Goal: Information Seeking & Learning: Understand process/instructions

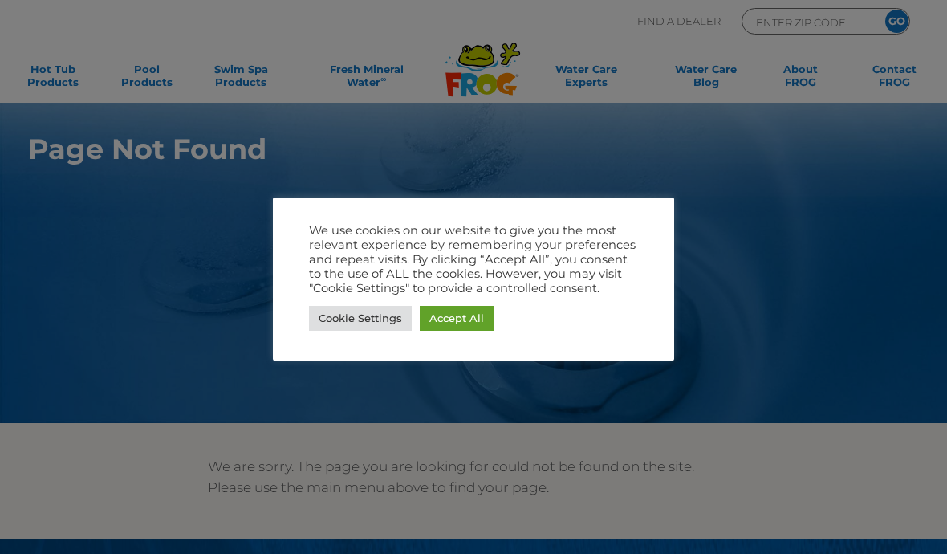
click at [462, 314] on link "Accept All" at bounding box center [457, 318] width 74 height 25
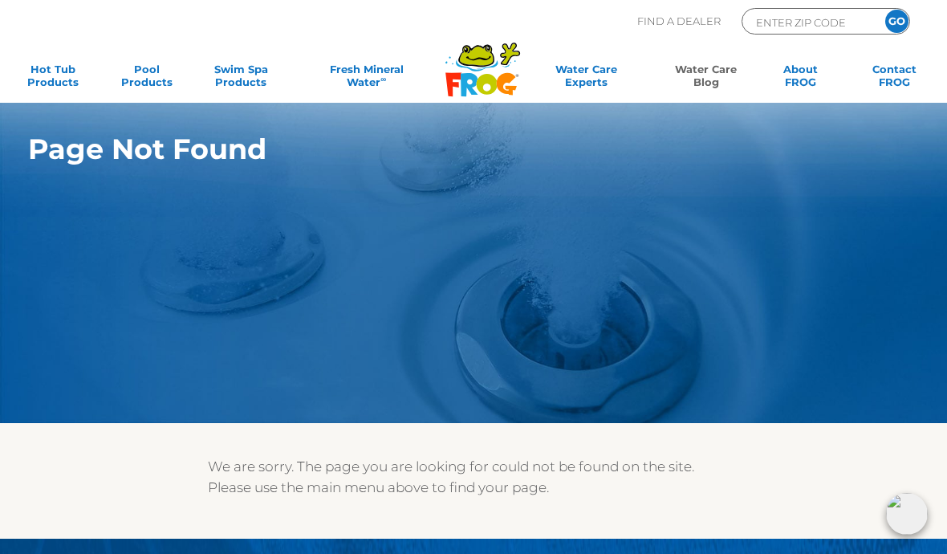
click at [721, 75] on link "Water Care Blog" at bounding box center [705, 79] width 73 height 32
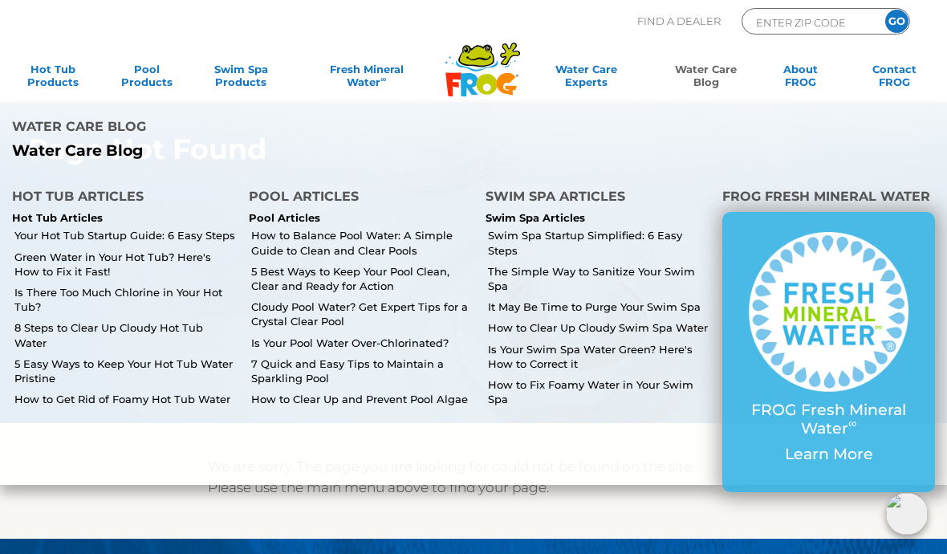
click at [332, 314] on link "Cloudy Pool Water? Get Expert Tips for a Crystal Clear Pool" at bounding box center [362, 313] width 222 height 29
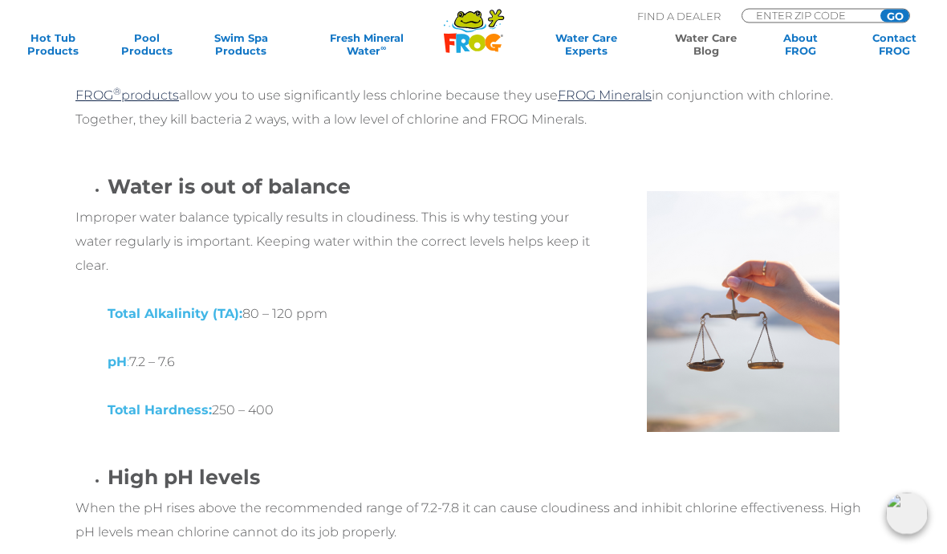
click at [857, 201] on div at bounding box center [739, 304] width 266 height 257
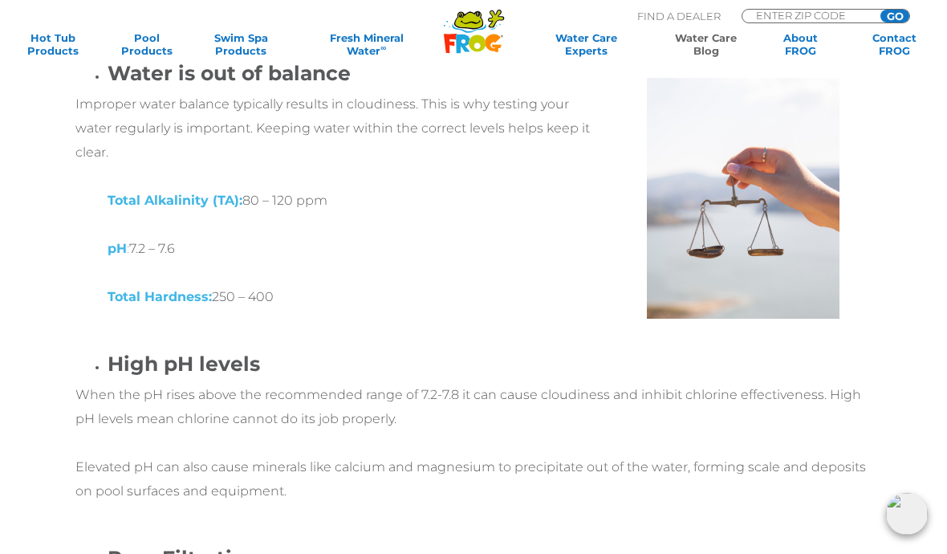
scroll to position [1240, 0]
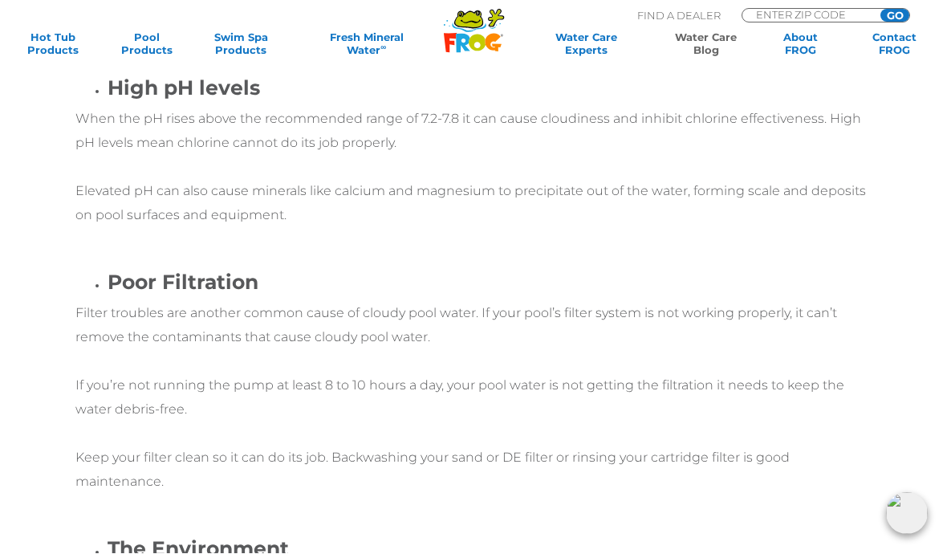
click at [781, 226] on div "High pH levels When the pH rises above the recommended range of 7.2-7.8 it can …" at bounding box center [473, 164] width 796 height 175
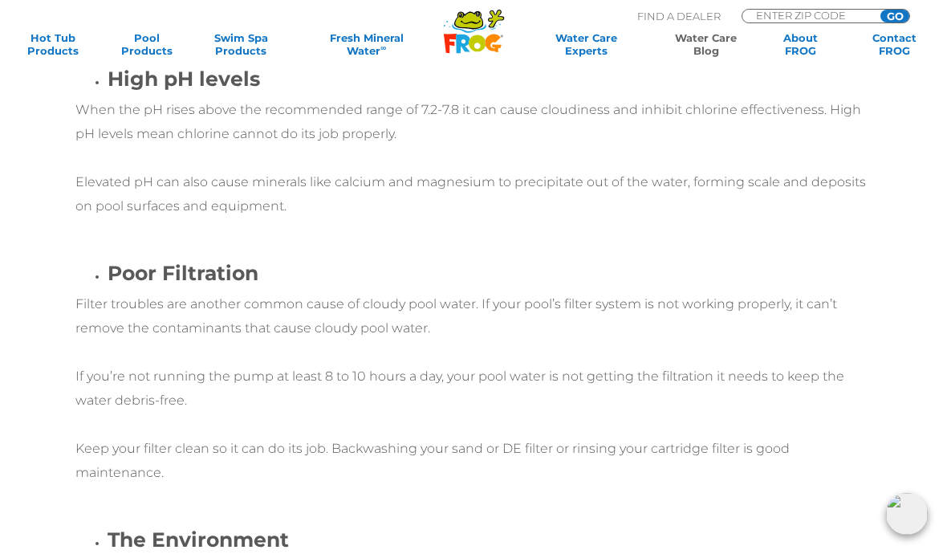
scroll to position [1524, 0]
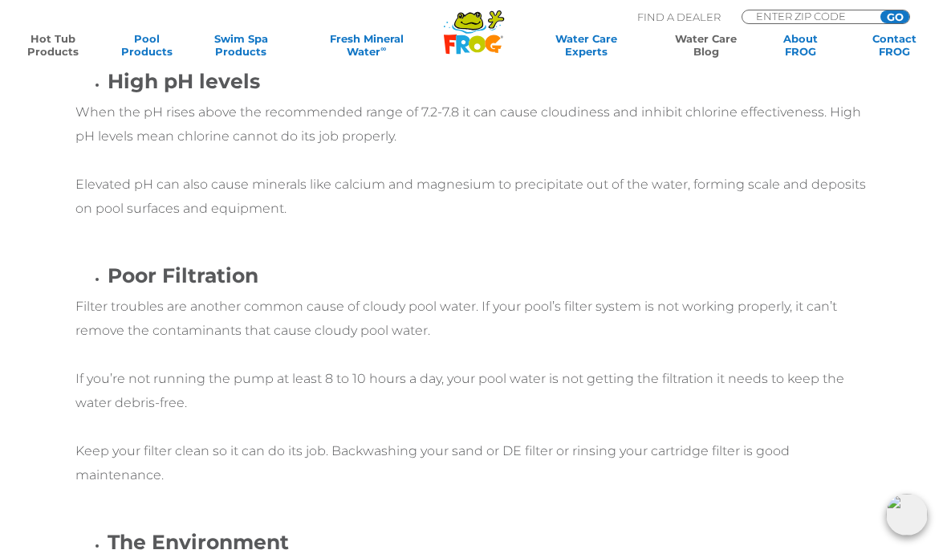
click at [51, 44] on link "Hot Tub Products" at bounding box center [52, 44] width 73 height 26
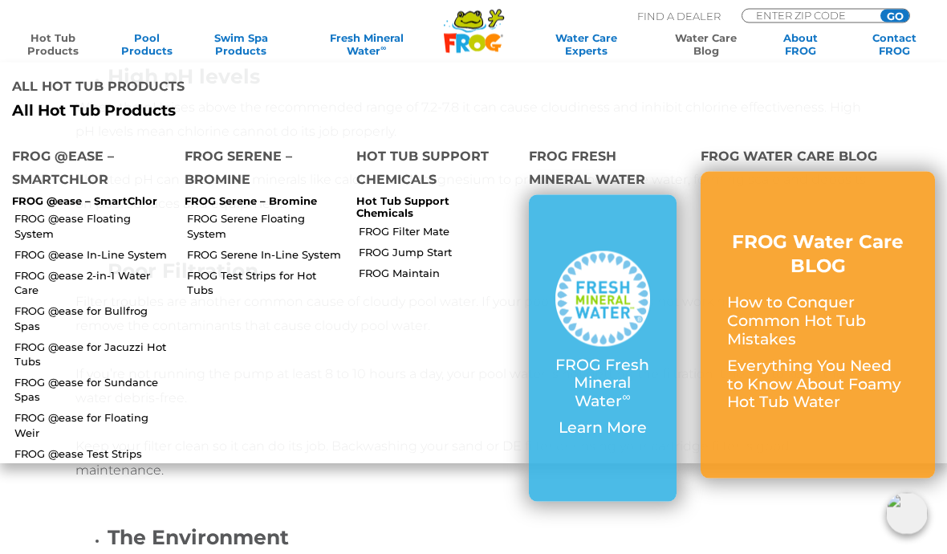
scroll to position [1523, 0]
click at [83, 195] on p "FROG @ease – SmartChlor" at bounding box center [86, 201] width 149 height 13
click at [65, 173] on h4 "FROG @ease – SmartChlor" at bounding box center [86, 169] width 149 height 51
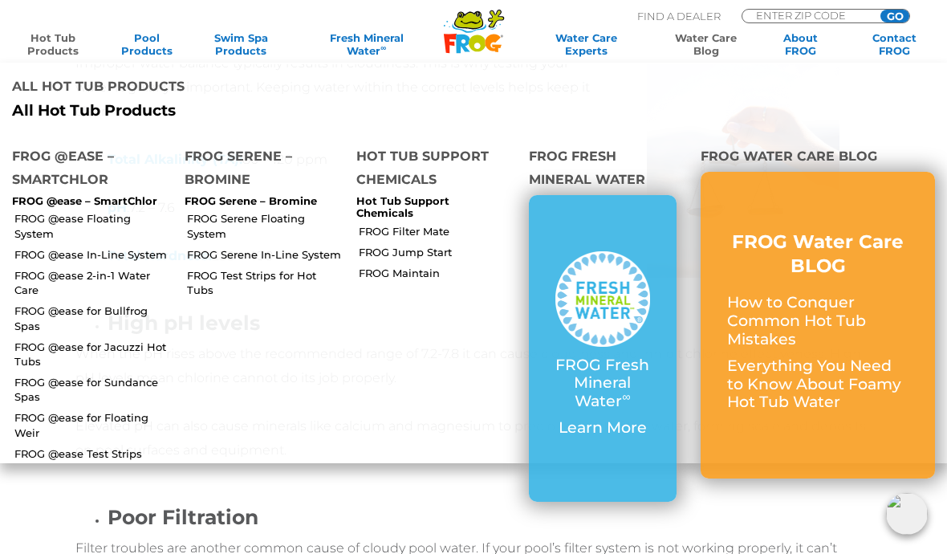
scroll to position [1284, 0]
click at [94, 147] on h4 "FROG @ease – SmartChlor" at bounding box center [86, 169] width 149 height 51
click at [113, 222] on link "FROG @ease Floating System" at bounding box center [93, 225] width 158 height 29
click at [84, 247] on link "FROG @ease In-Line System" at bounding box center [93, 254] width 158 height 14
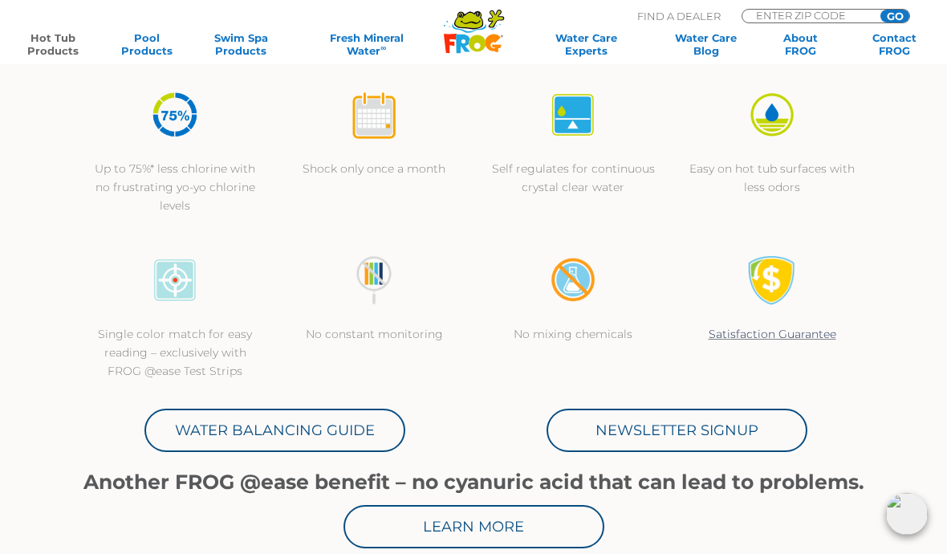
scroll to position [466, 0]
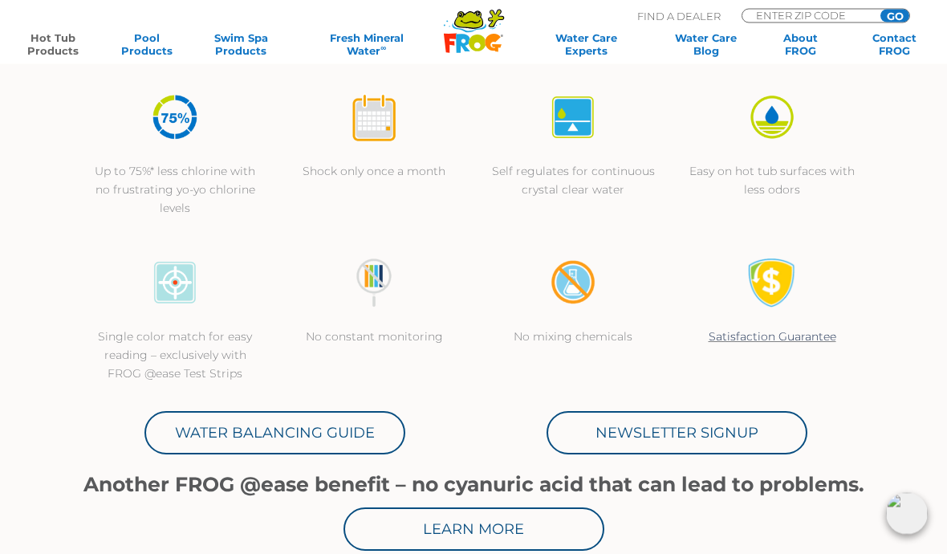
click at [278, 433] on link "Water Balancing Guide" at bounding box center [274, 433] width 261 height 43
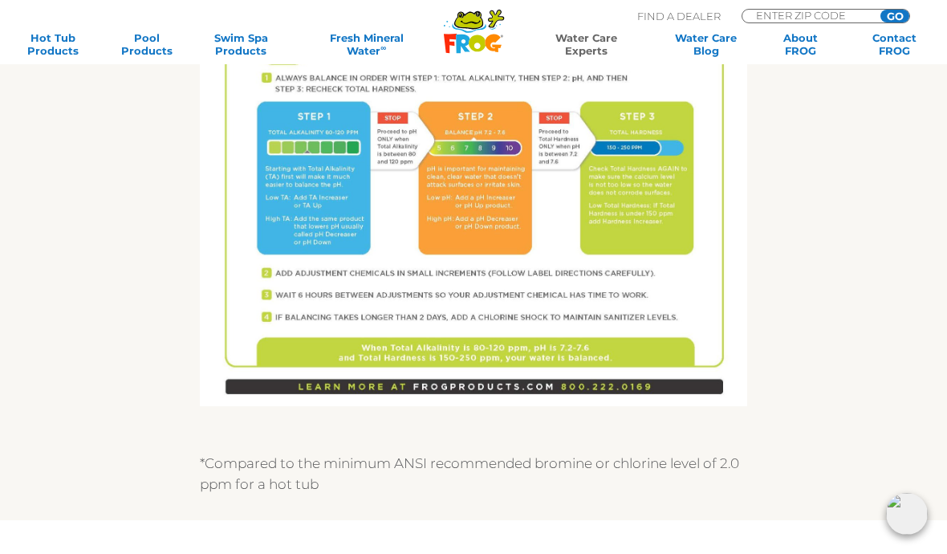
scroll to position [1006, 0]
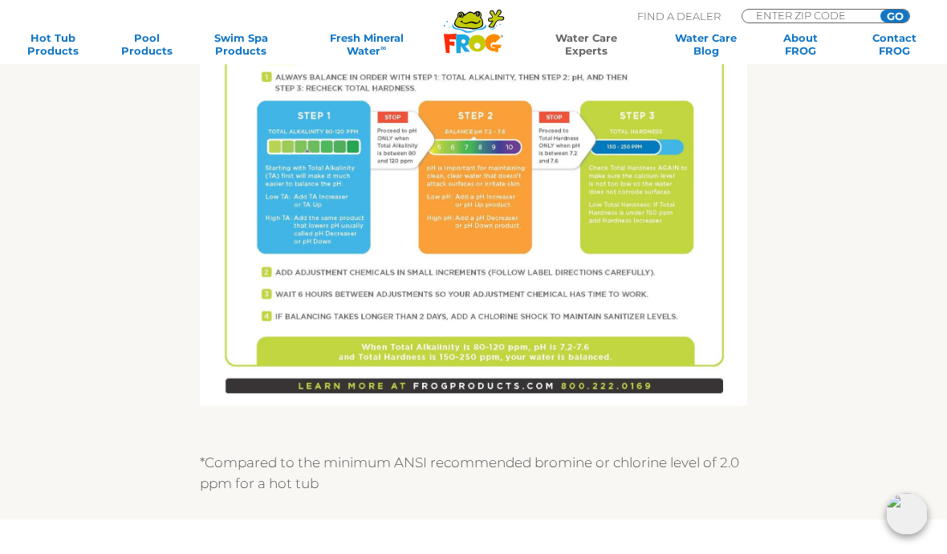
click at [711, 20] on div "MENU MENU Hot Tub Products All Hot Tub Products All Hot Tub Products FROG @ease…" at bounding box center [473, 39] width 915 height 40
click at [682, 13] on p "Find A Dealer" at bounding box center [678, 16] width 83 height 14
click at [853, 15] on input "ENTER ZIP CODE" at bounding box center [809, 15] width 108 height 11
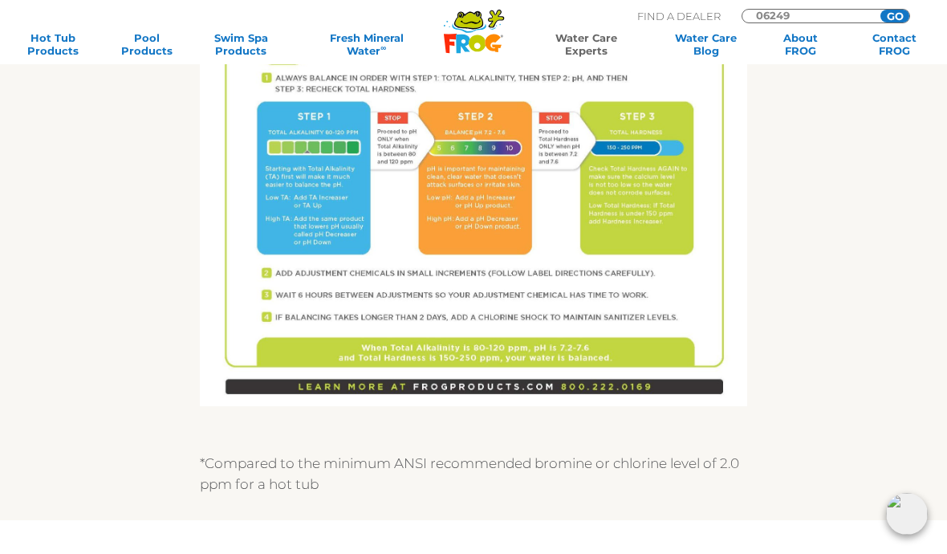
type input "06249"
click at [895, 15] on input "GO" at bounding box center [895, 16] width 29 height 13
click at [900, 10] on input "GO" at bounding box center [895, 16] width 29 height 13
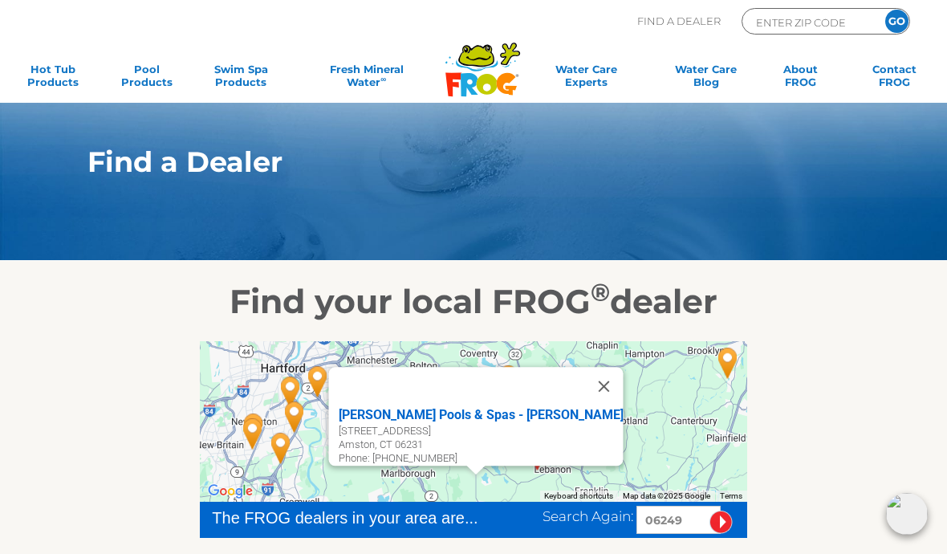
click at [584, 389] on button "Close" at bounding box center [603, 386] width 39 height 39
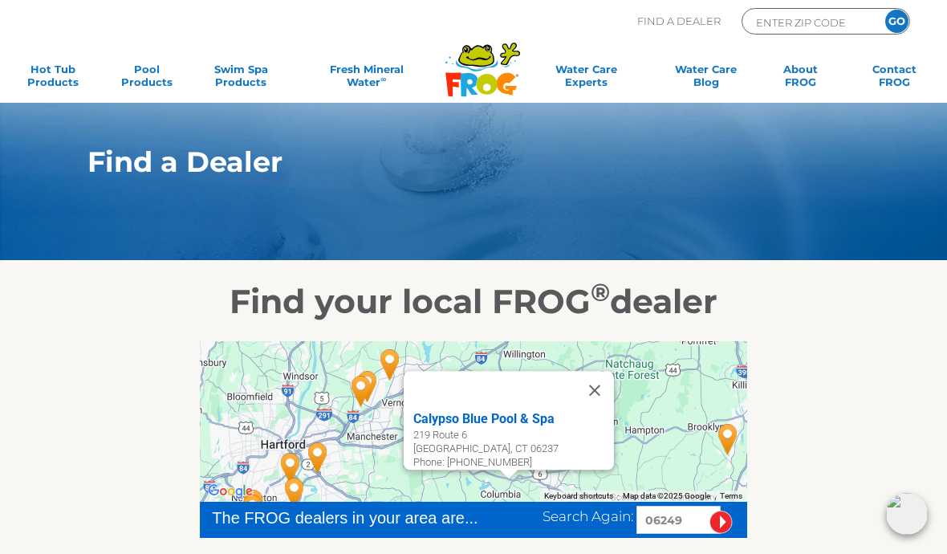
click at [604, 382] on button "Close" at bounding box center [595, 390] width 39 height 39
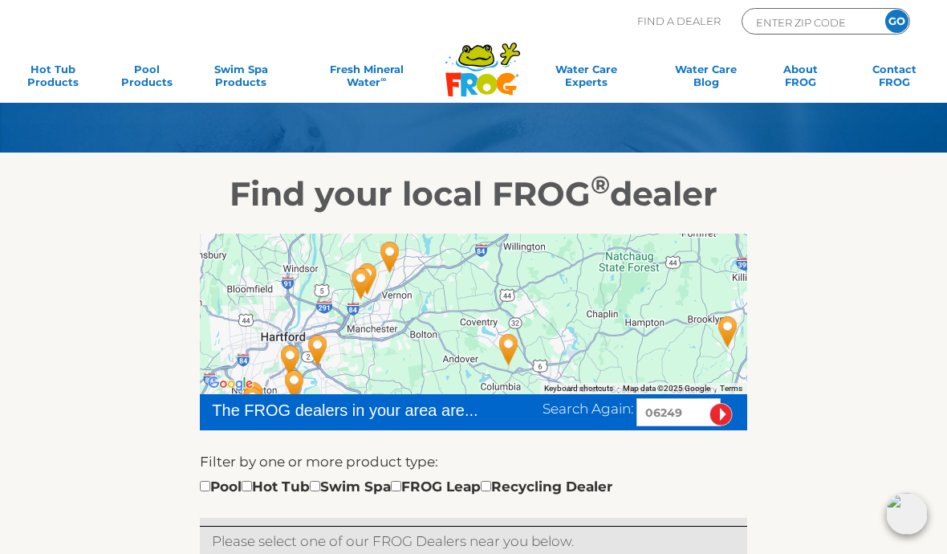
scroll to position [106, 0]
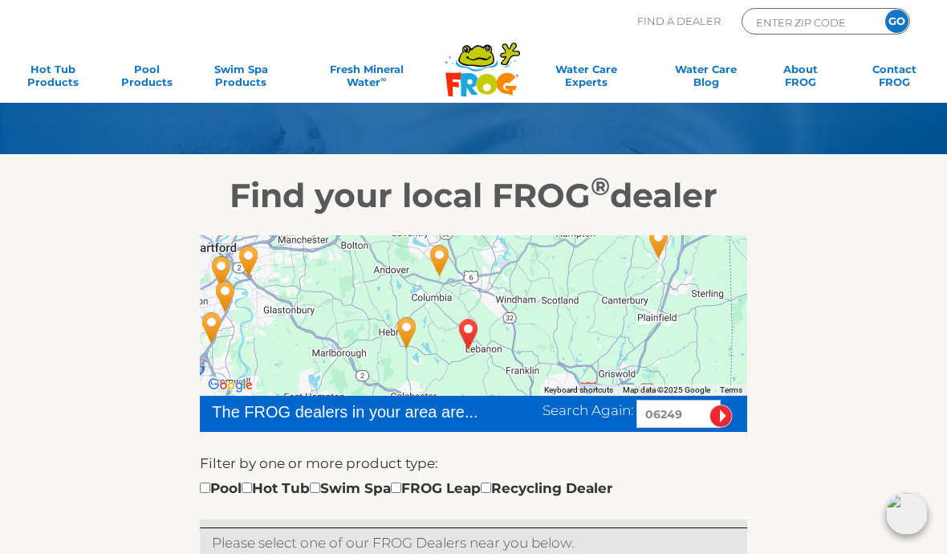
click at [664, 315] on div at bounding box center [473, 315] width 547 height 161
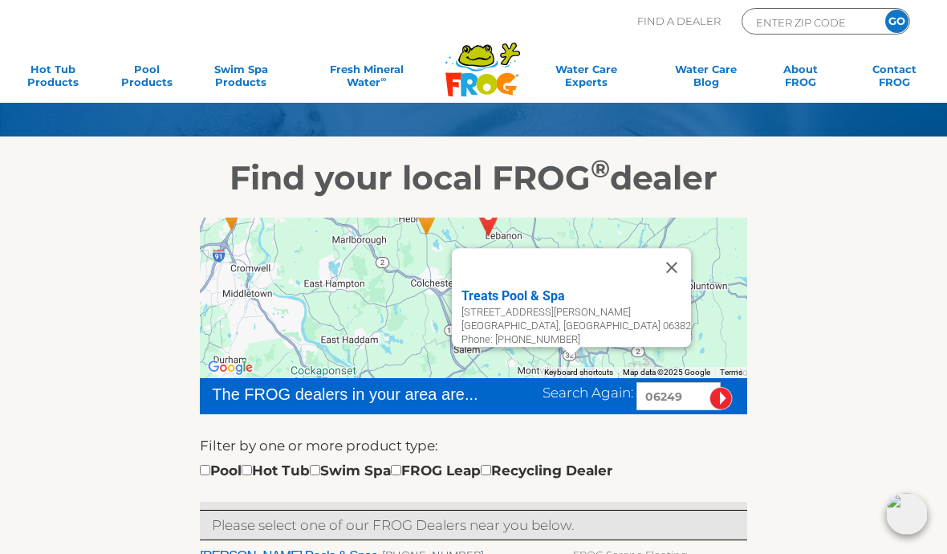
click at [659, 262] on button "Close" at bounding box center [672, 267] width 39 height 39
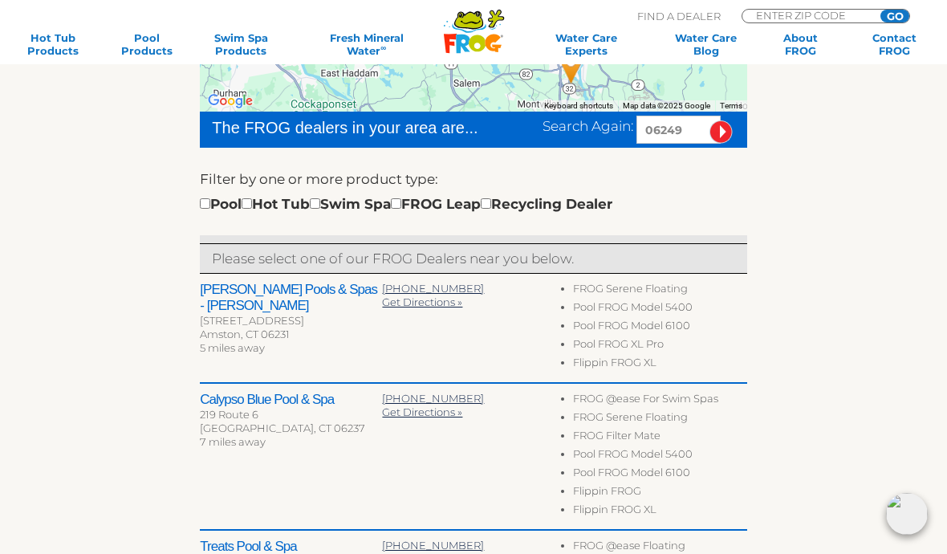
scroll to position [389, 0]
click at [303, 292] on h2 "Juliano's Pools & Spas - Hebron" at bounding box center [291, 299] width 182 height 32
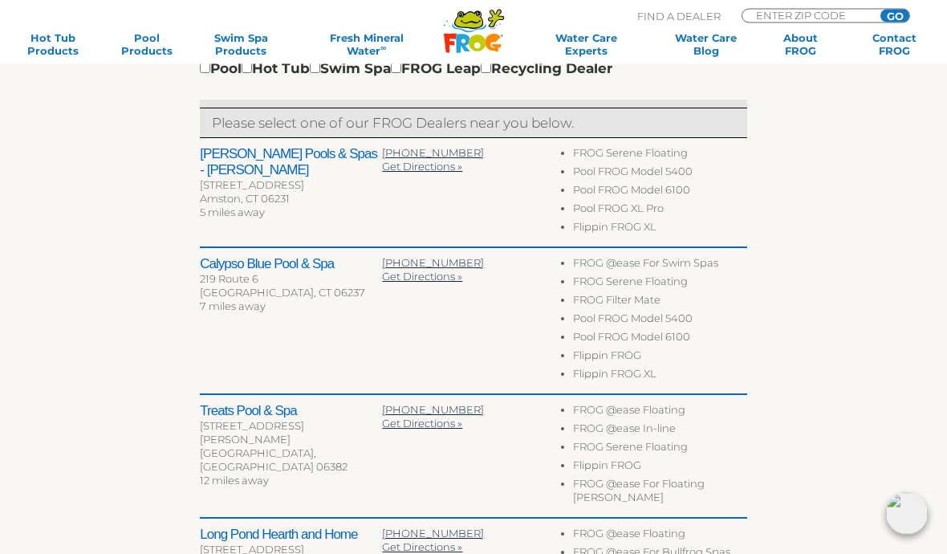
scroll to position [523, 0]
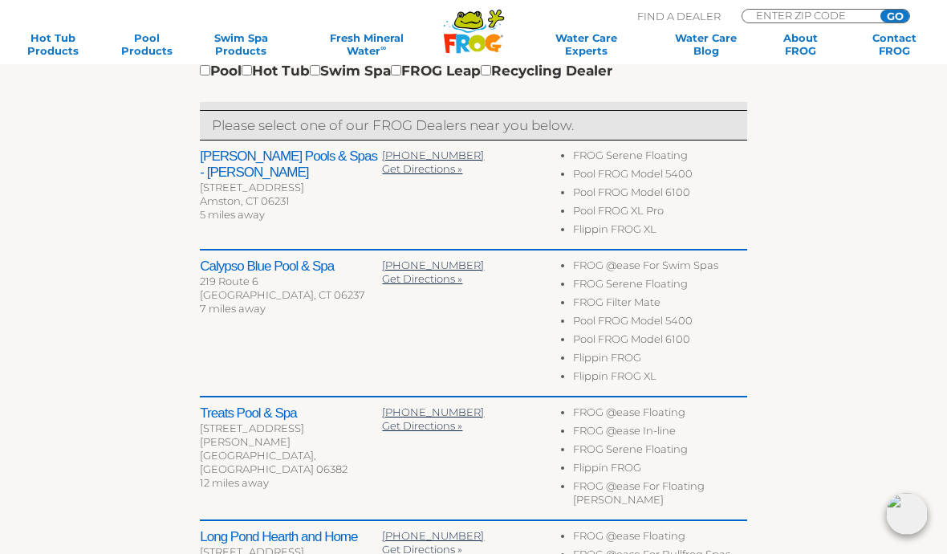
click at [262, 267] on h2 "Calypso Blue Pool & Spa" at bounding box center [291, 266] width 182 height 16
click at [297, 259] on h2 "Calypso Blue Pool & Spa" at bounding box center [291, 266] width 182 height 16
click at [264, 262] on h2 "Calypso Blue Pool & Spa" at bounding box center [291, 266] width 182 height 16
click at [258, 271] on h2 "Calypso Blue Pool & Spa" at bounding box center [291, 266] width 182 height 16
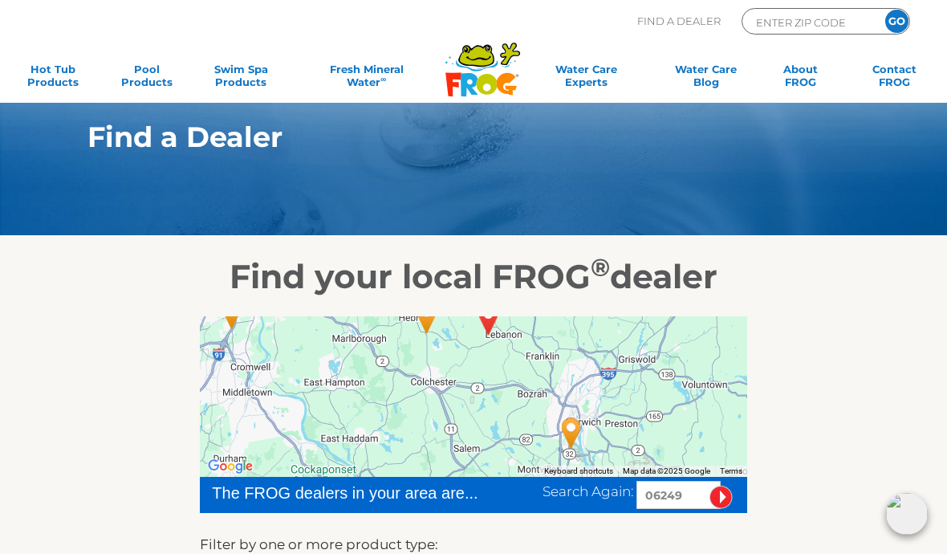
scroll to position [0, 0]
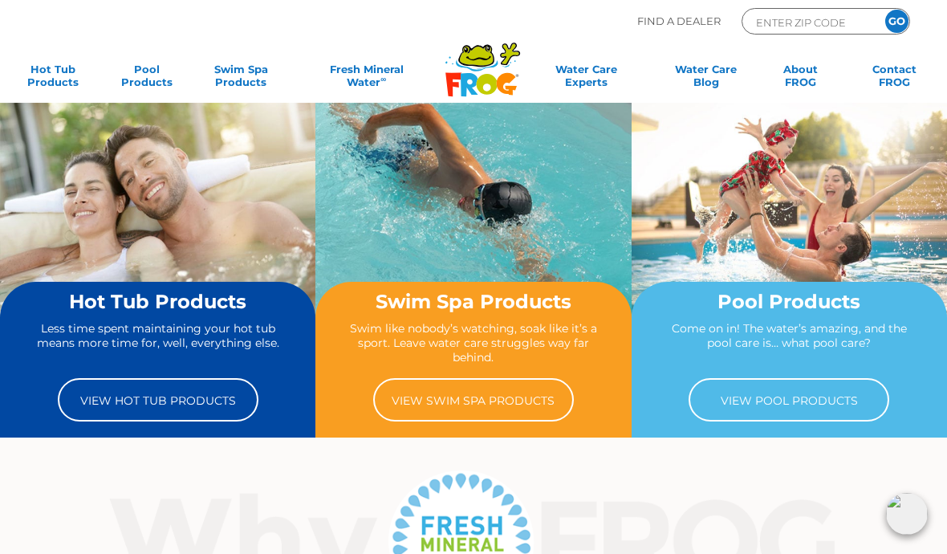
click at [154, 399] on link "View Hot Tub Products" at bounding box center [158, 399] width 201 height 43
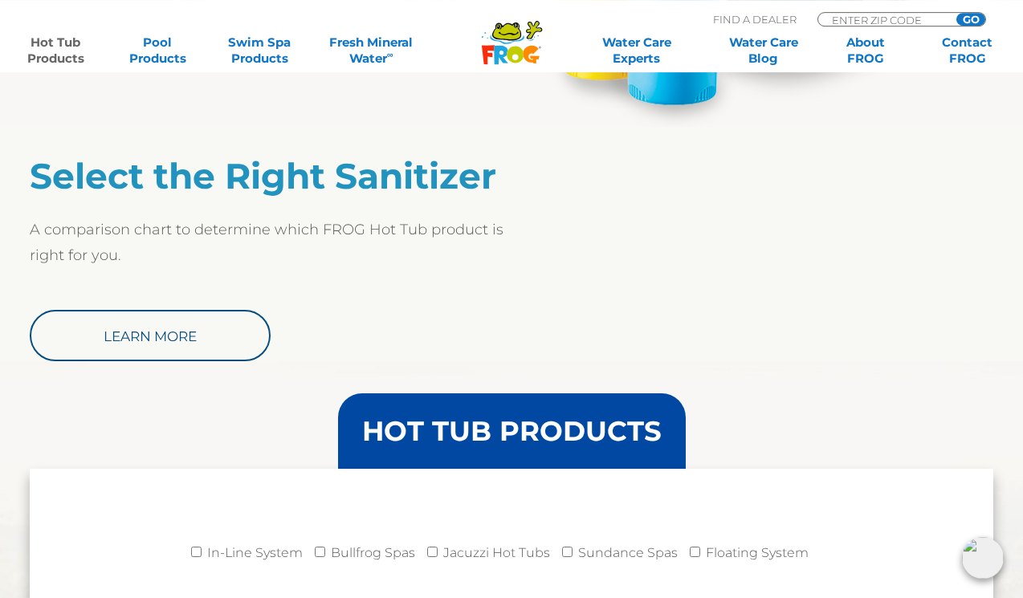
scroll to position [1258, 0]
click at [220, 344] on link "Learn More" at bounding box center [150, 335] width 241 height 51
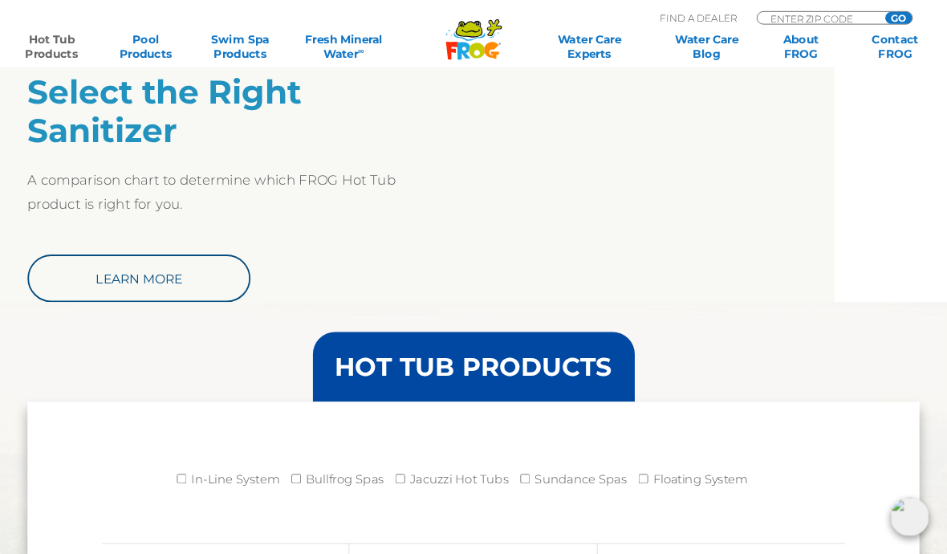
scroll to position [1119, 0]
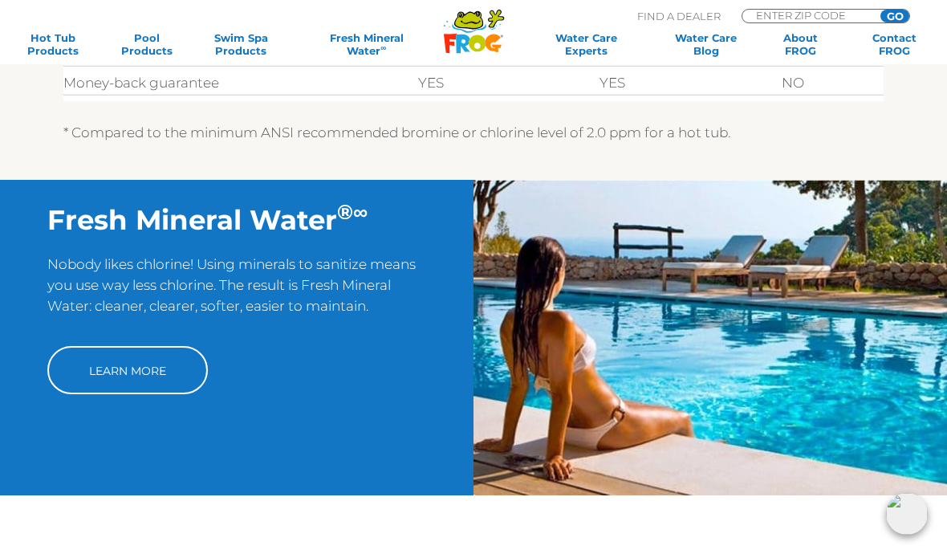
scroll to position [897, 0]
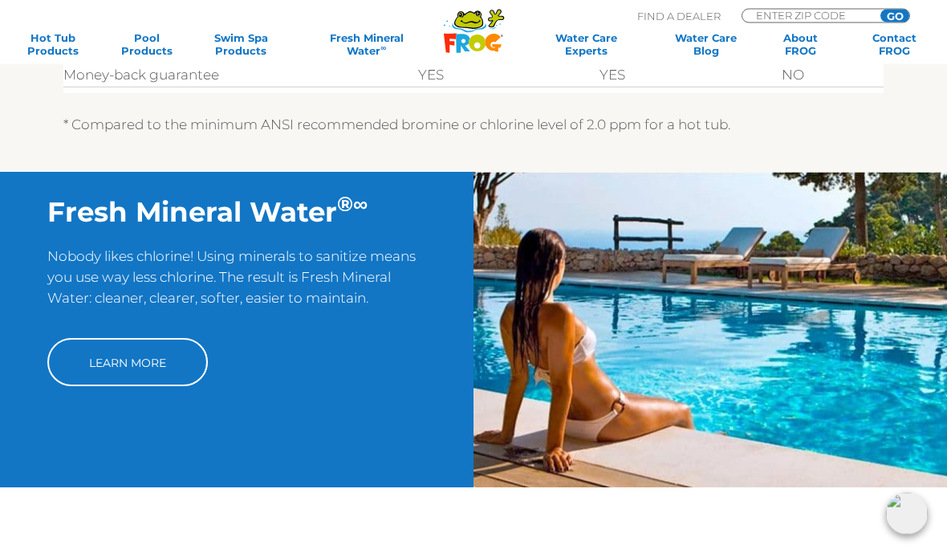
click at [126, 379] on link "Learn More" at bounding box center [127, 363] width 161 height 48
click at [138, 339] on link "Learn More" at bounding box center [127, 363] width 161 height 48
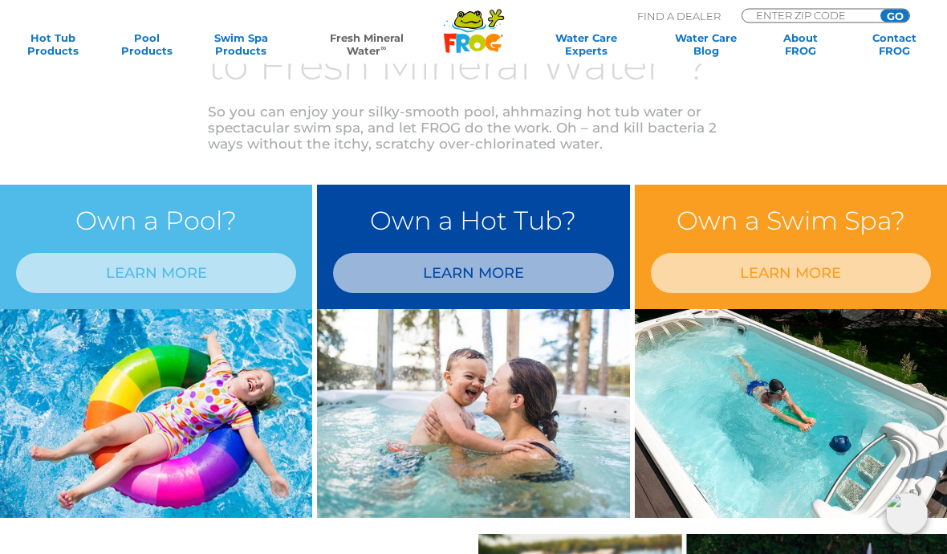
scroll to position [1085, 0]
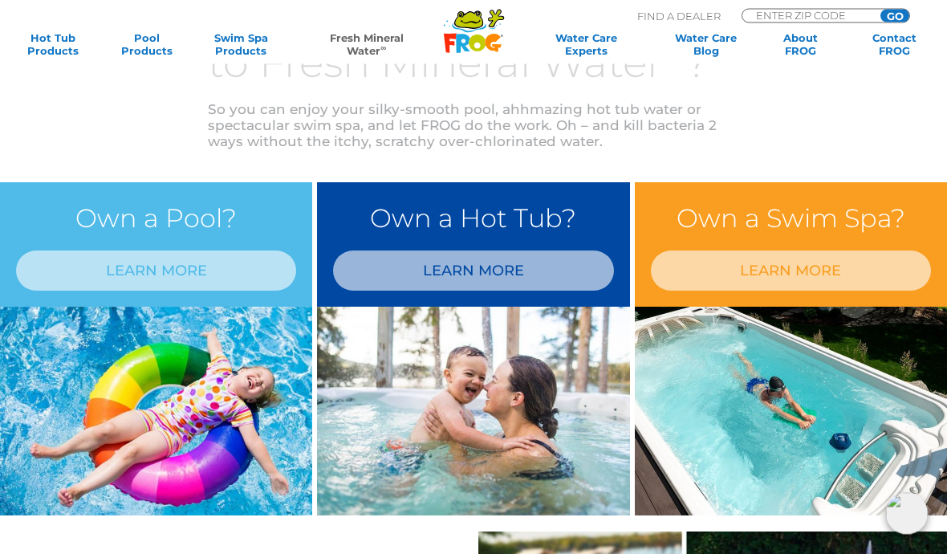
click at [555, 274] on link "LEARN MORE" at bounding box center [473, 271] width 280 height 40
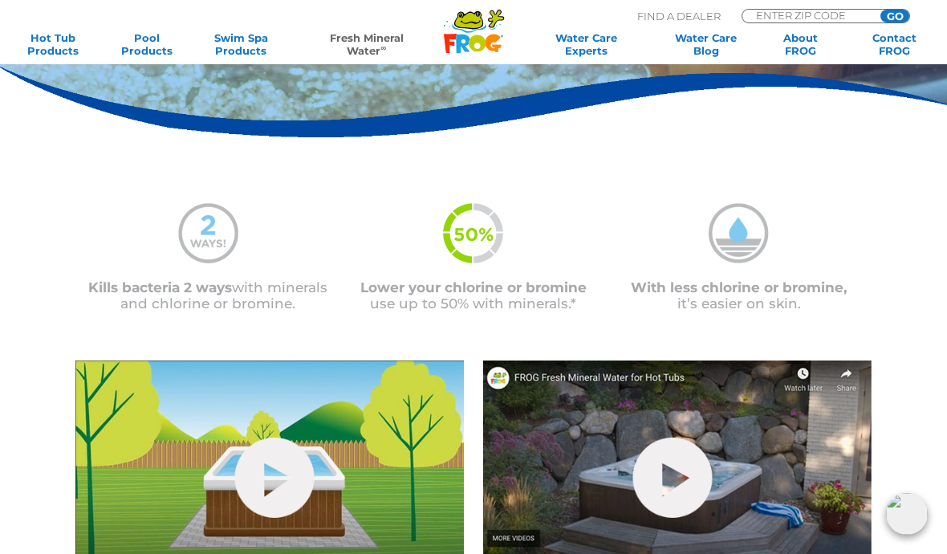
scroll to position [256, 0]
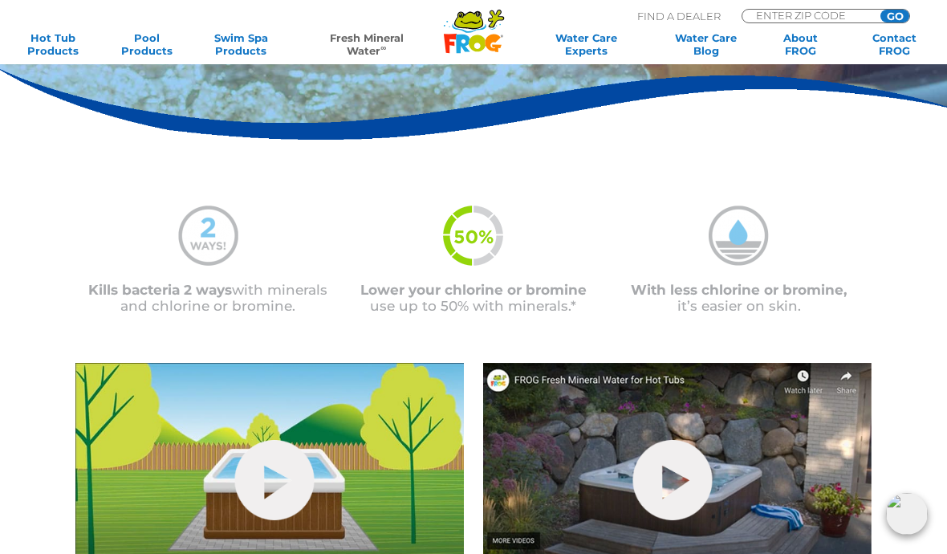
click at [667, 463] on link "hide-me" at bounding box center [672, 480] width 79 height 80
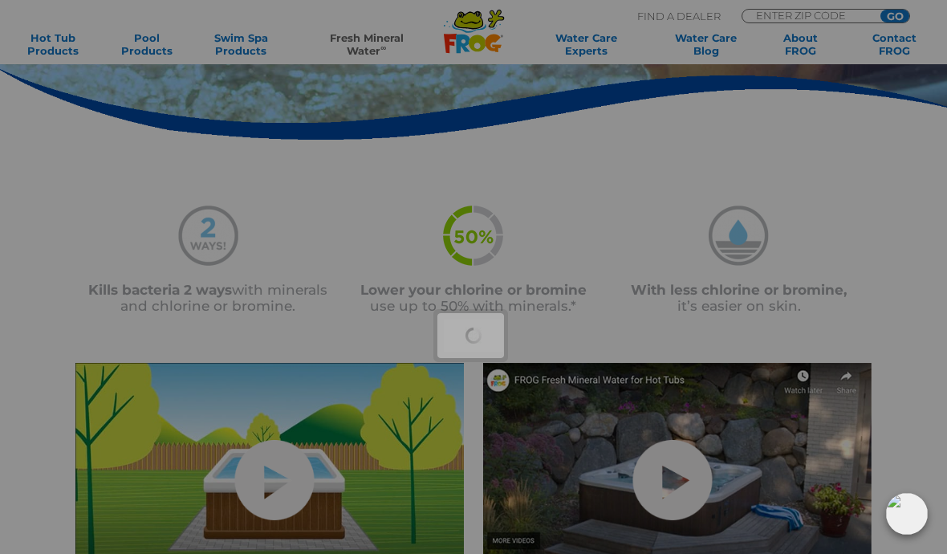
scroll to position [326, 0]
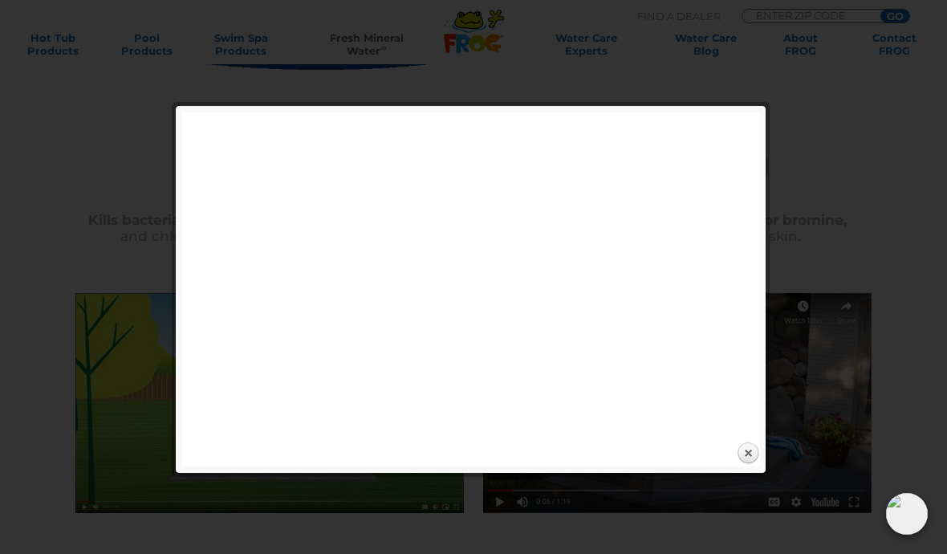
click at [757, 452] on link "Close" at bounding box center [748, 454] width 24 height 24
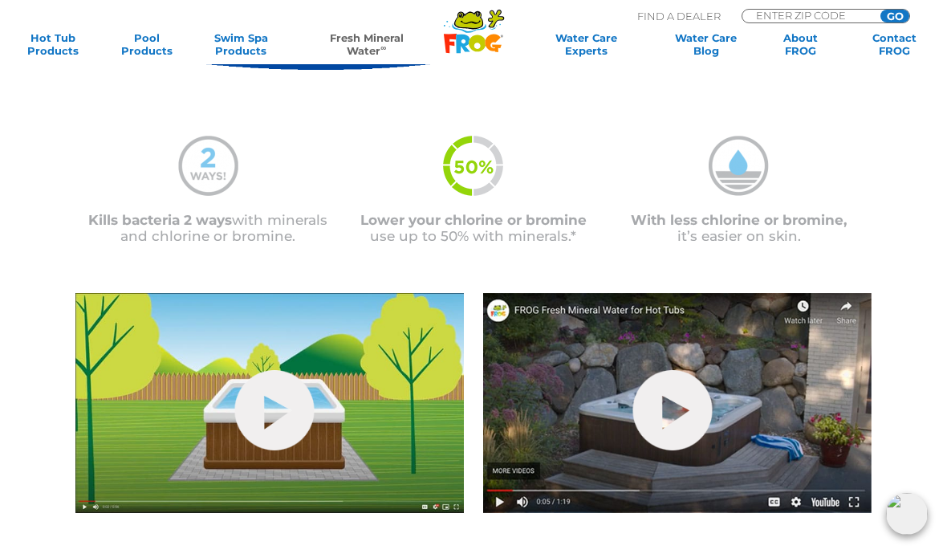
click at [279, 417] on link "hide-me" at bounding box center [274, 410] width 79 height 80
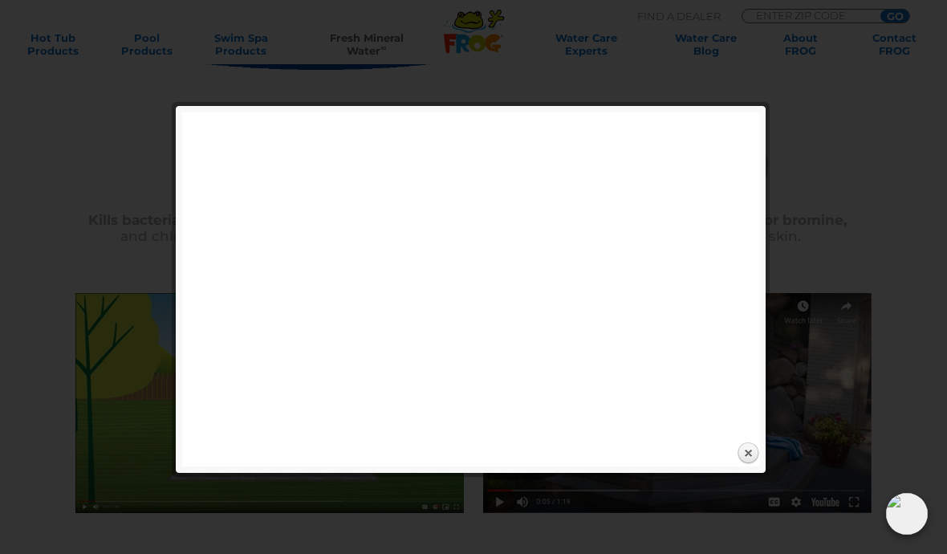
click at [759, 458] on link "Close" at bounding box center [748, 454] width 24 height 24
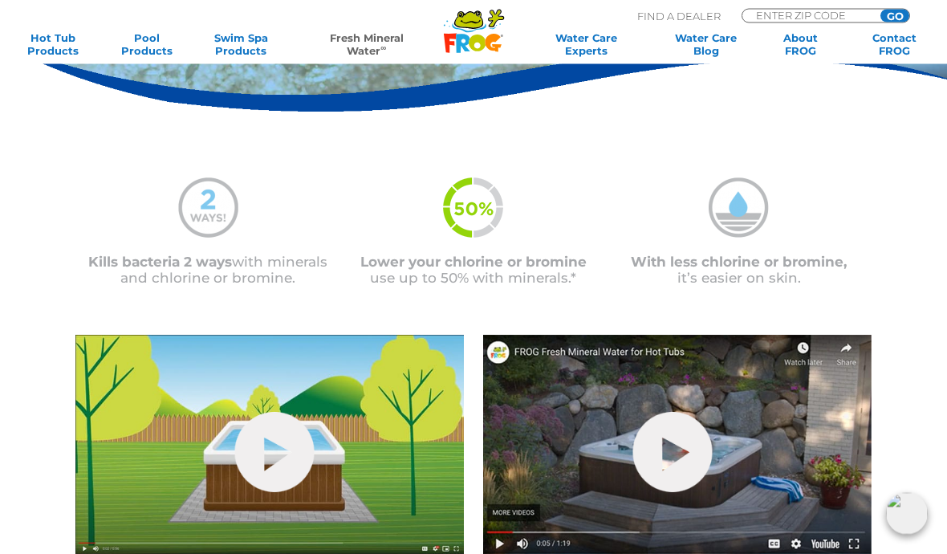
scroll to position [269, 0]
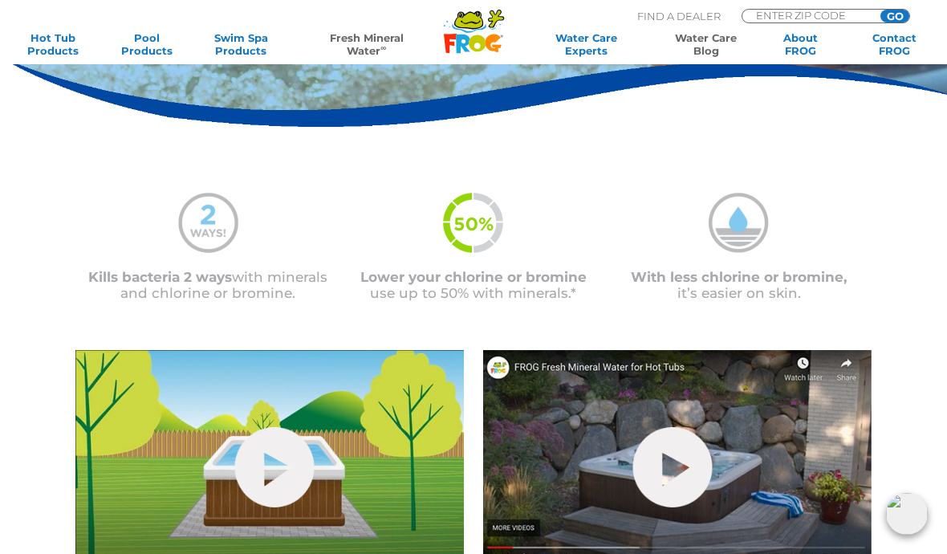
click at [714, 43] on link "Water Care Blog" at bounding box center [705, 44] width 73 height 26
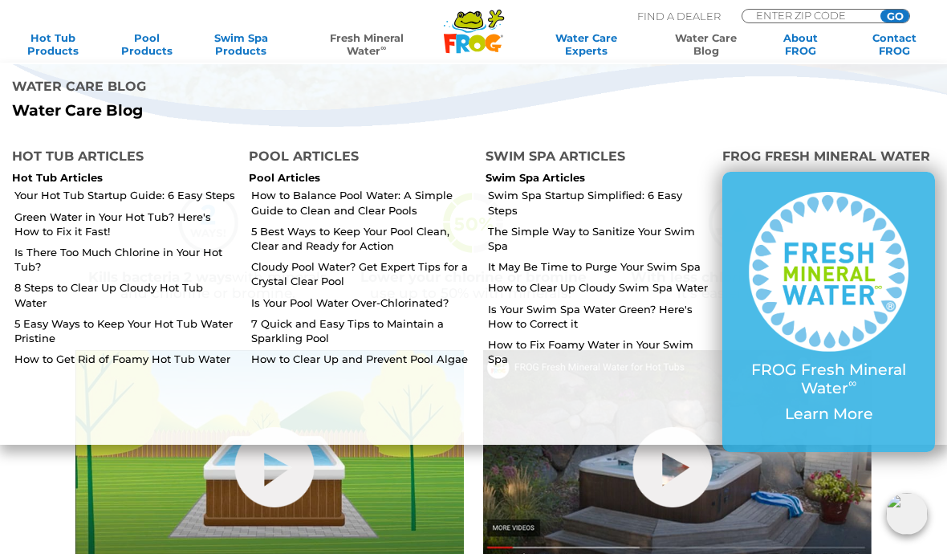
click at [120, 291] on link "8 Steps to Clear Up Cloudy Hot Tub Water" at bounding box center [125, 294] width 222 height 29
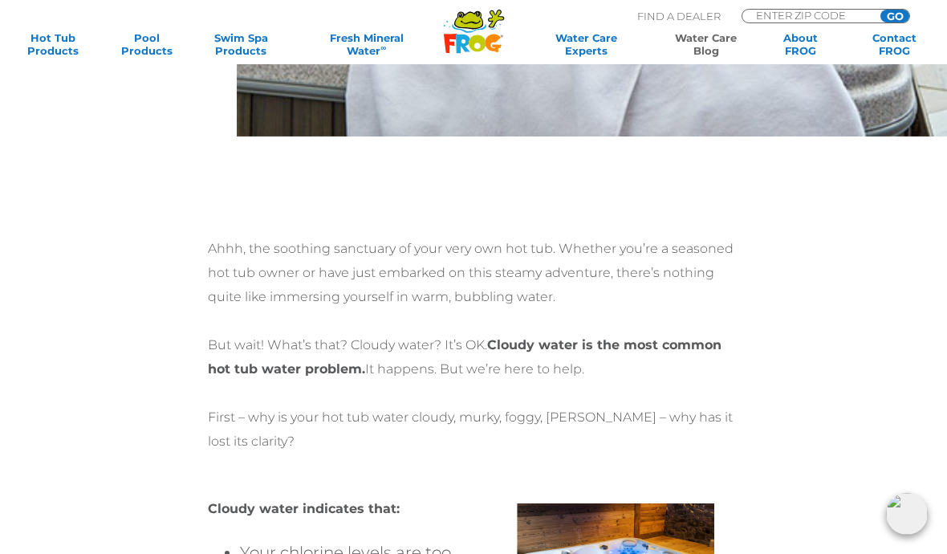
scroll to position [473, 0]
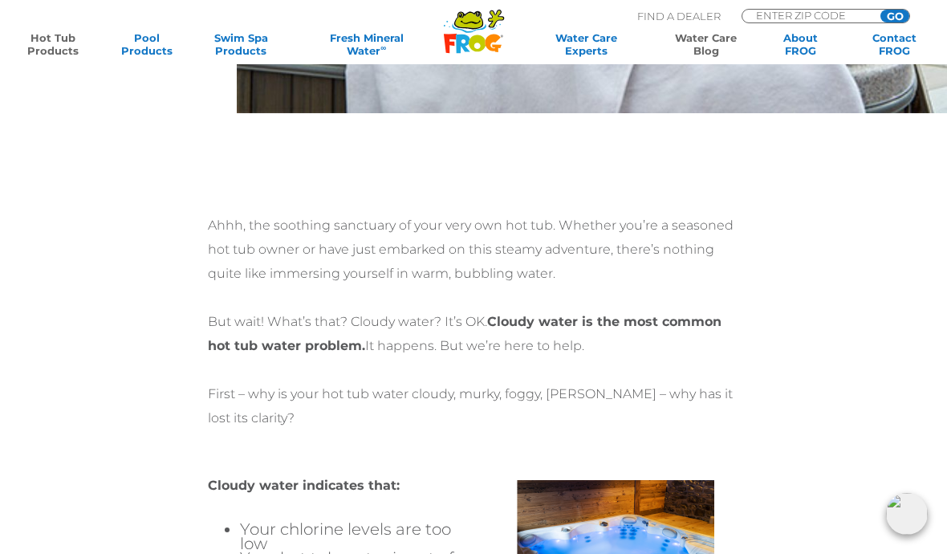
click at [60, 39] on link "Hot Tub Products" at bounding box center [52, 44] width 73 height 26
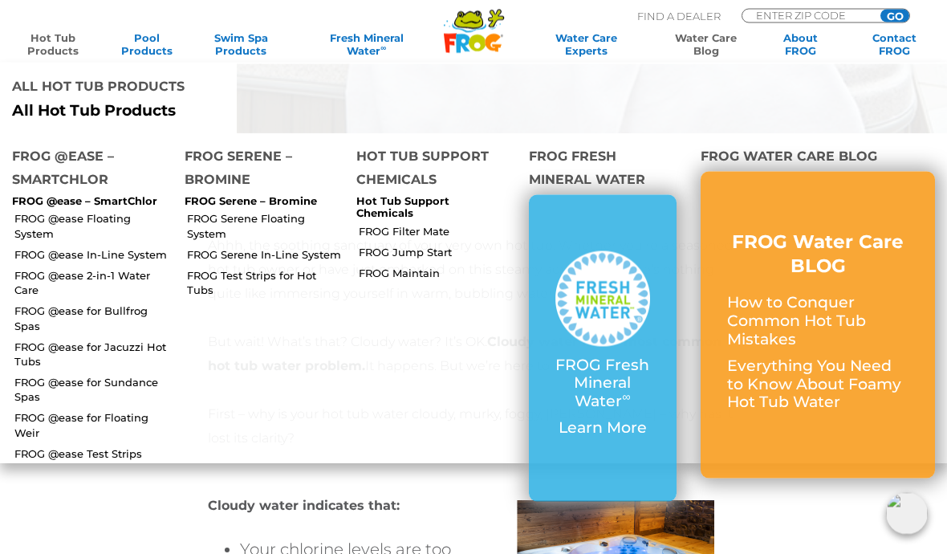
scroll to position [444, 0]
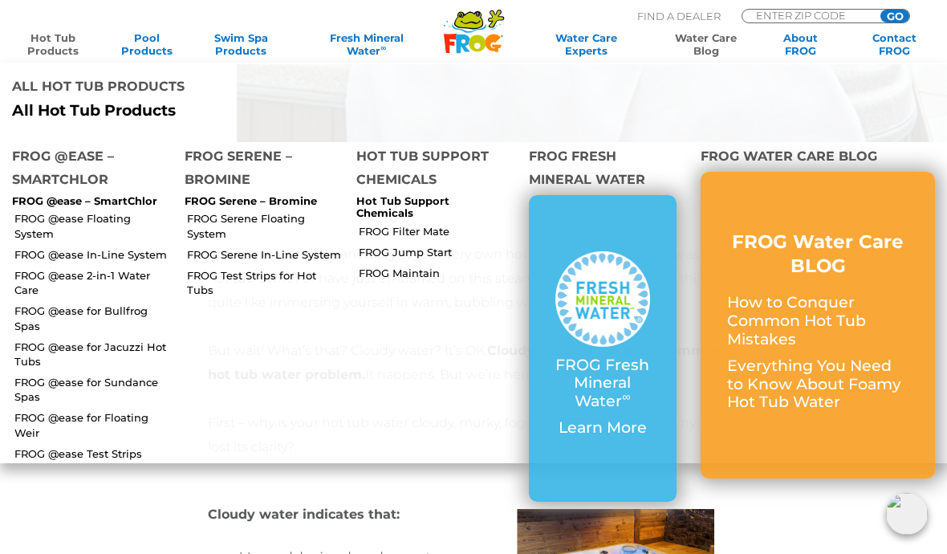
click at [478, 31] on icon ".st130{clip-path:url(#SVGID_2_);fill-rule:evenodd;clip-rule:evenodd;fill:#C3CC0…" at bounding box center [474, 31] width 62 height 45
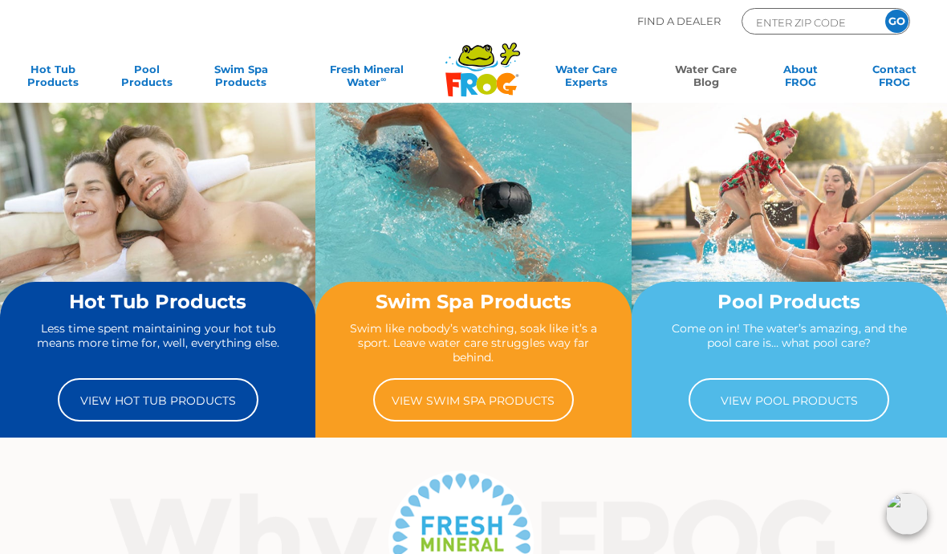
click at [719, 63] on link "Water Care Blog" at bounding box center [705, 79] width 73 height 32
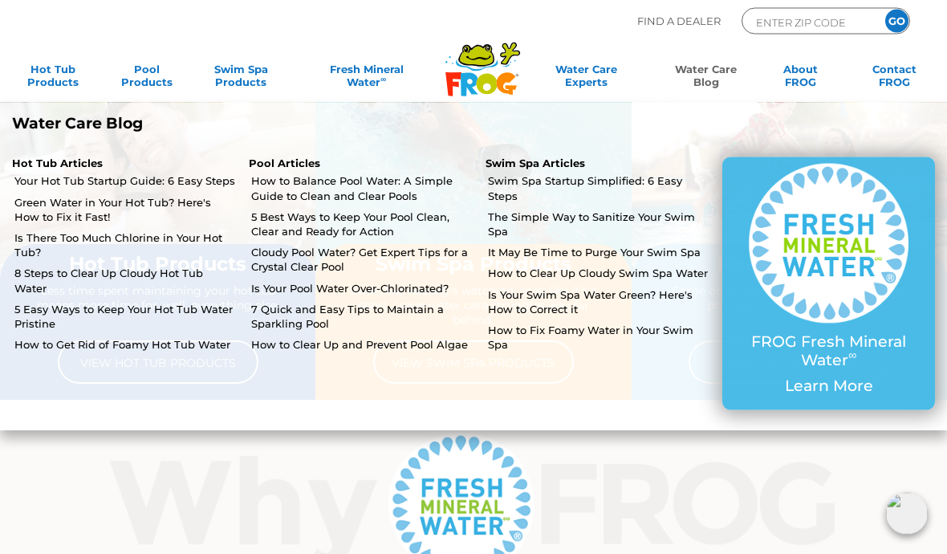
scroll to position [38, 0]
click at [580, 78] on link "Water Care Experts" at bounding box center [586, 79] width 124 height 32
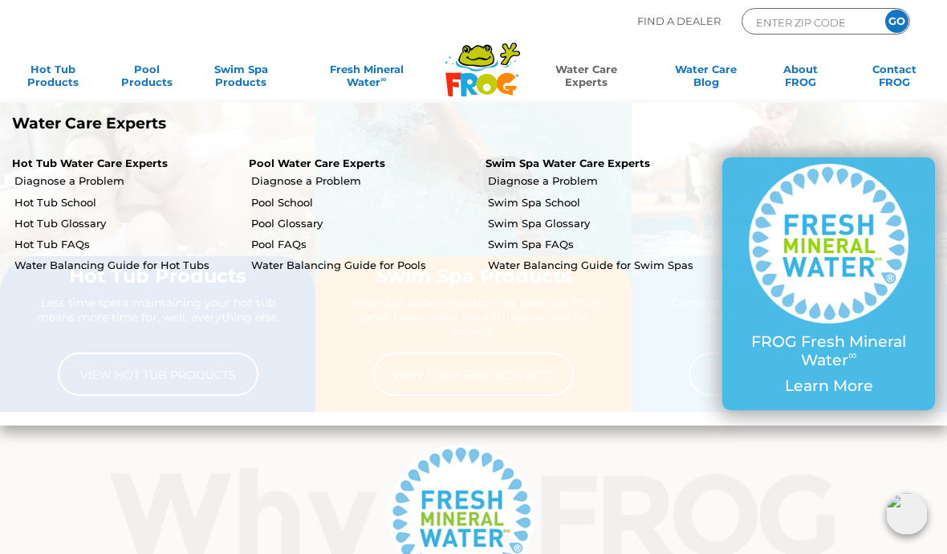
scroll to position [0, 0]
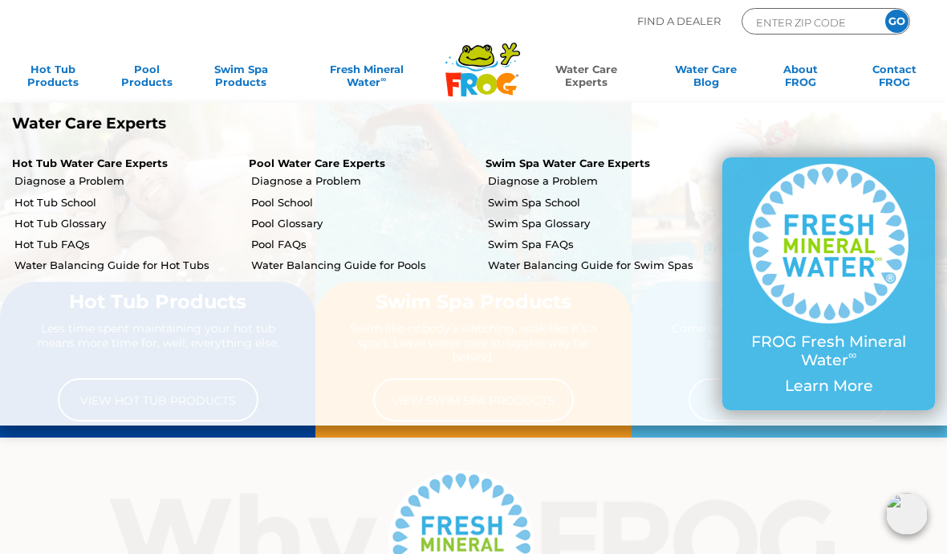
click at [565, 184] on link "Diagnose a Problem" at bounding box center [599, 180] width 222 height 14
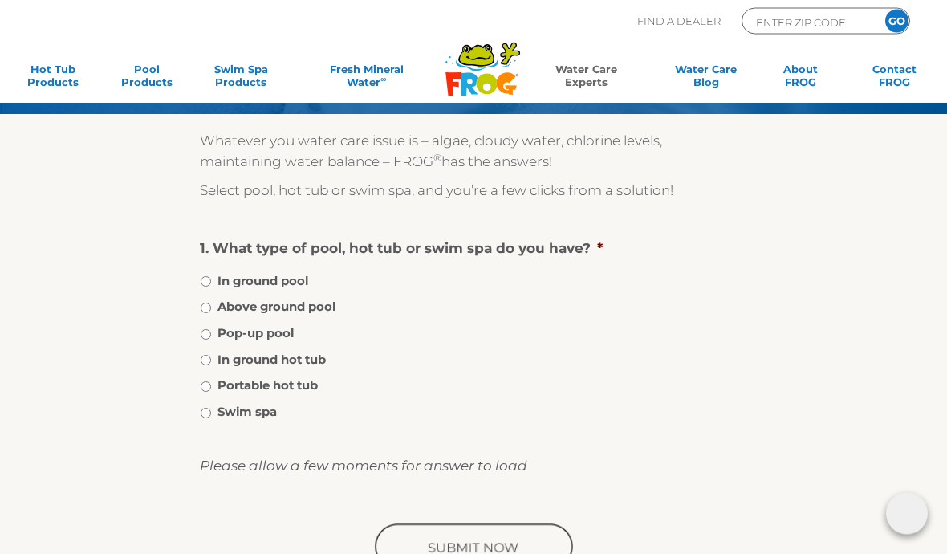
scroll to position [152, 0]
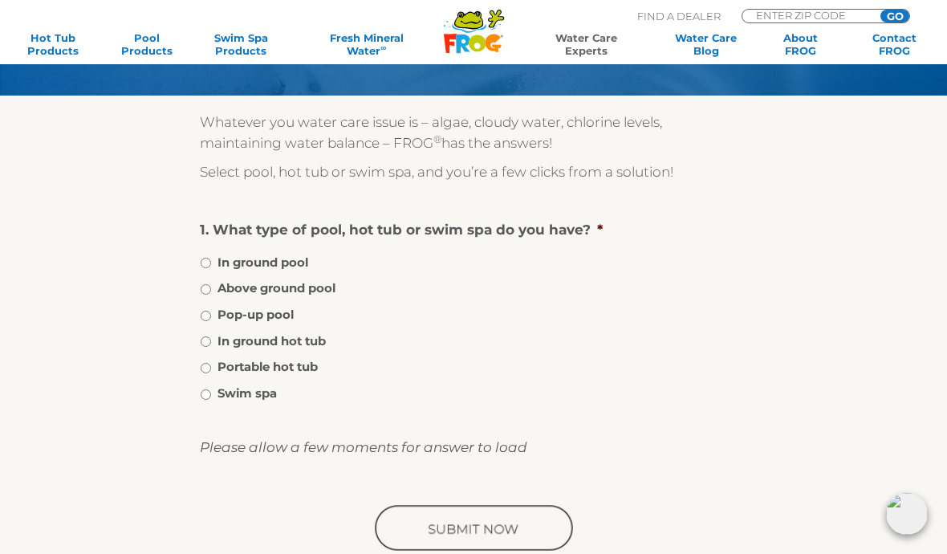
click at [209, 372] on input "Portable hot tub" at bounding box center [206, 368] width 10 height 10
radio input "true"
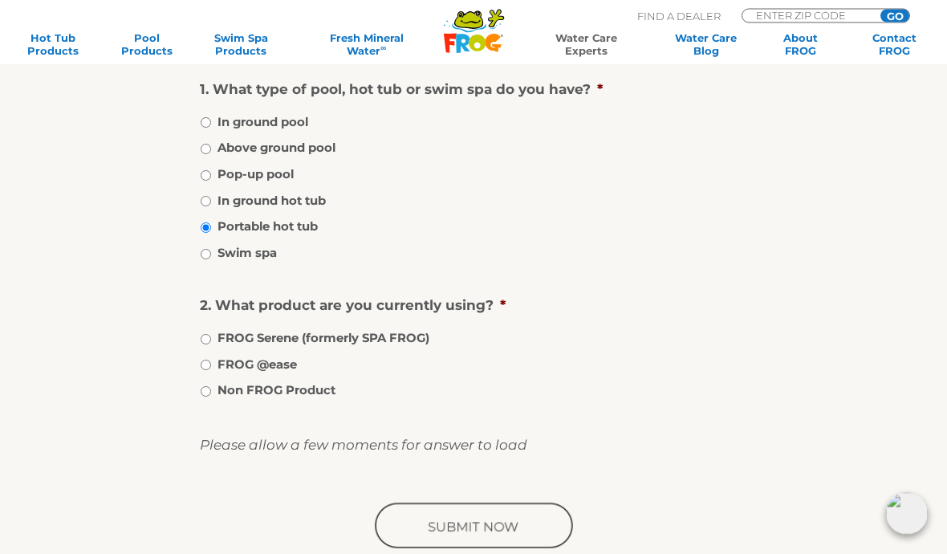
scroll to position [294, 0]
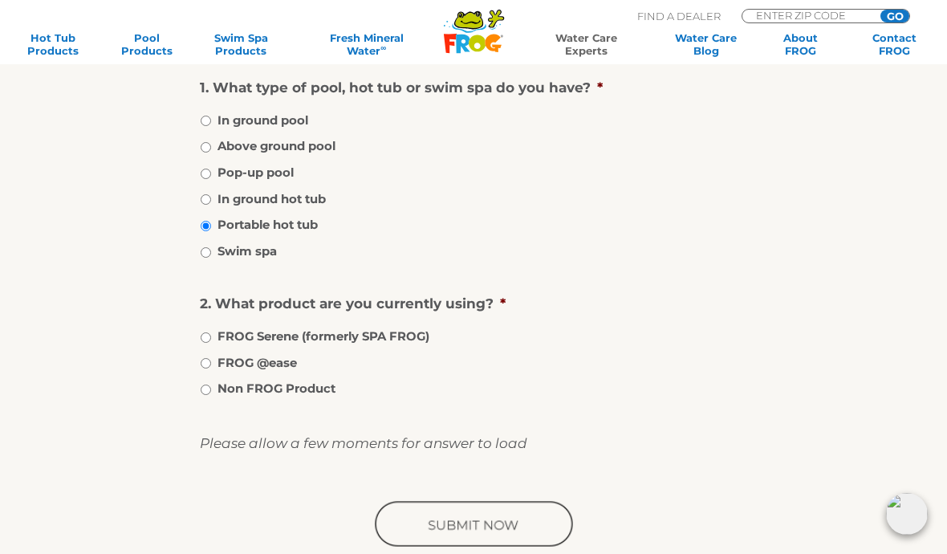
click at [200, 368] on li "FROG @ease" at bounding box center [473, 362] width 547 height 20
click at [210, 352] on li "FROG @ease" at bounding box center [473, 362] width 547 height 20
click at [220, 370] on label "FROG @ease" at bounding box center [257, 363] width 79 height 18
click at [211, 368] on input "FROG @ease" at bounding box center [206, 363] width 10 height 10
radio input "true"
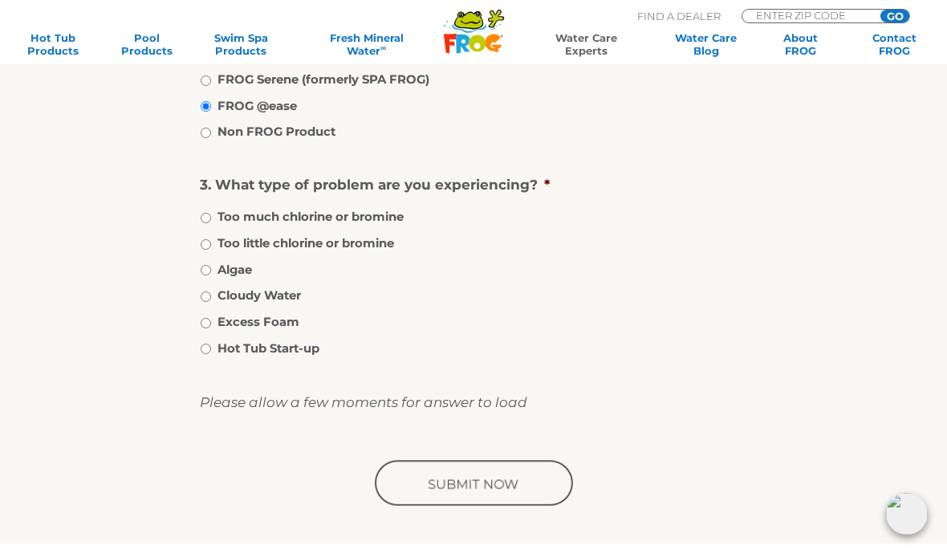
scroll to position [567, 0]
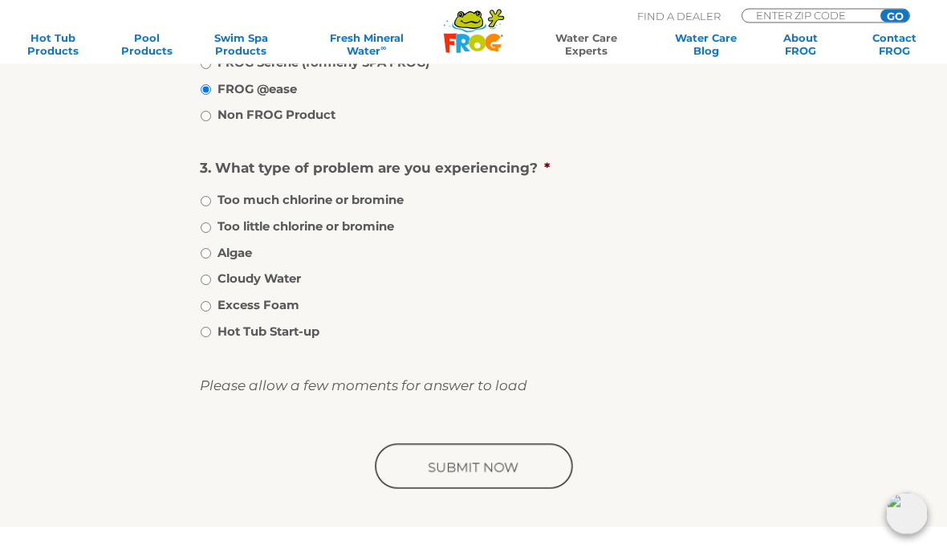
click at [211, 275] on input "Cloudy Water" at bounding box center [206, 280] width 10 height 10
radio input "true"
click at [485, 462] on input "image" at bounding box center [474, 467] width 204 height 51
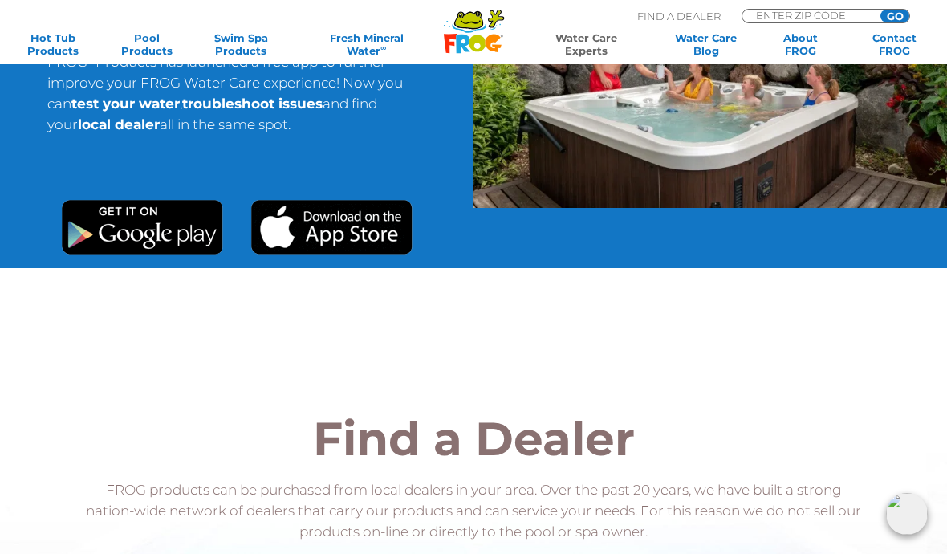
scroll to position [1217, 0]
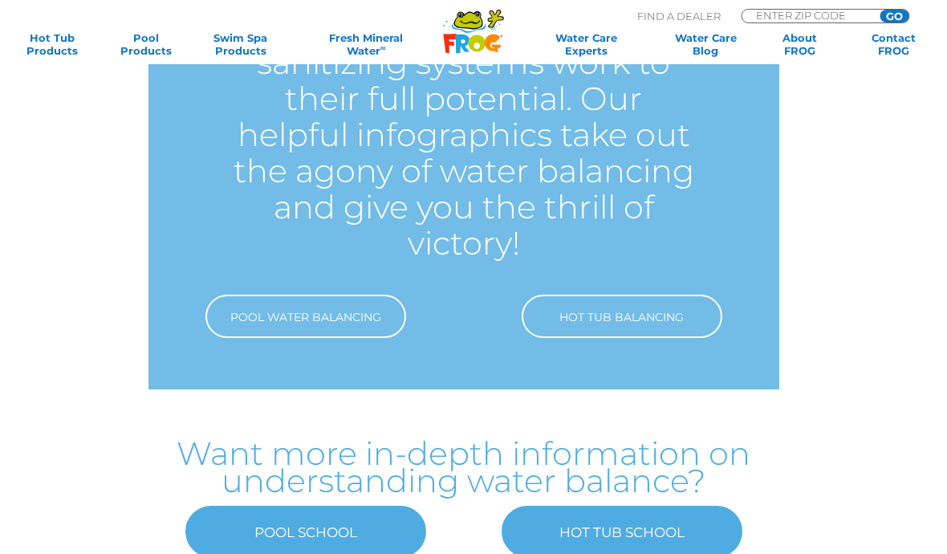
scroll to position [217, 10]
click at [676, 308] on link "Hot Tub Balancing" at bounding box center [622, 316] width 201 height 43
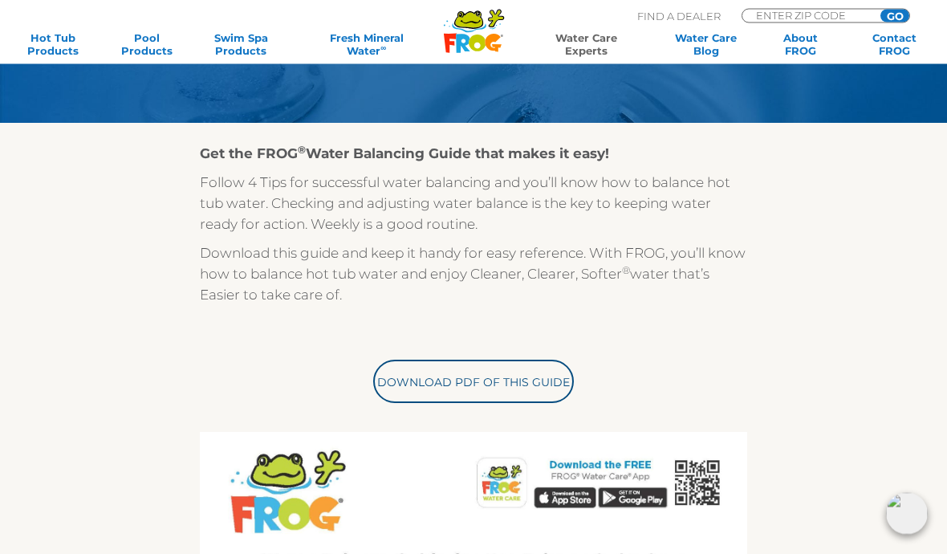
scroll to position [279, 0]
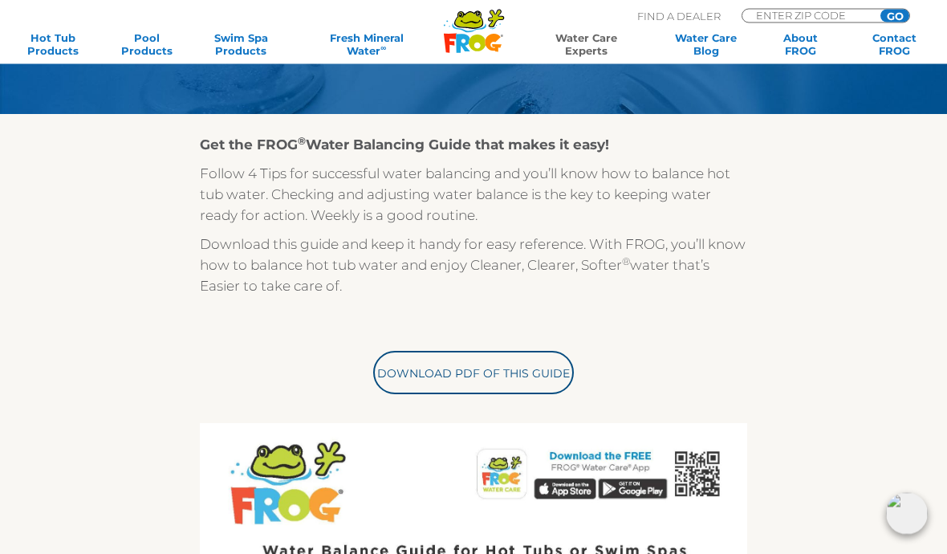
click at [523, 368] on link "Download PDF of this Guide" at bounding box center [473, 373] width 201 height 43
